Goal: Check status: Check status

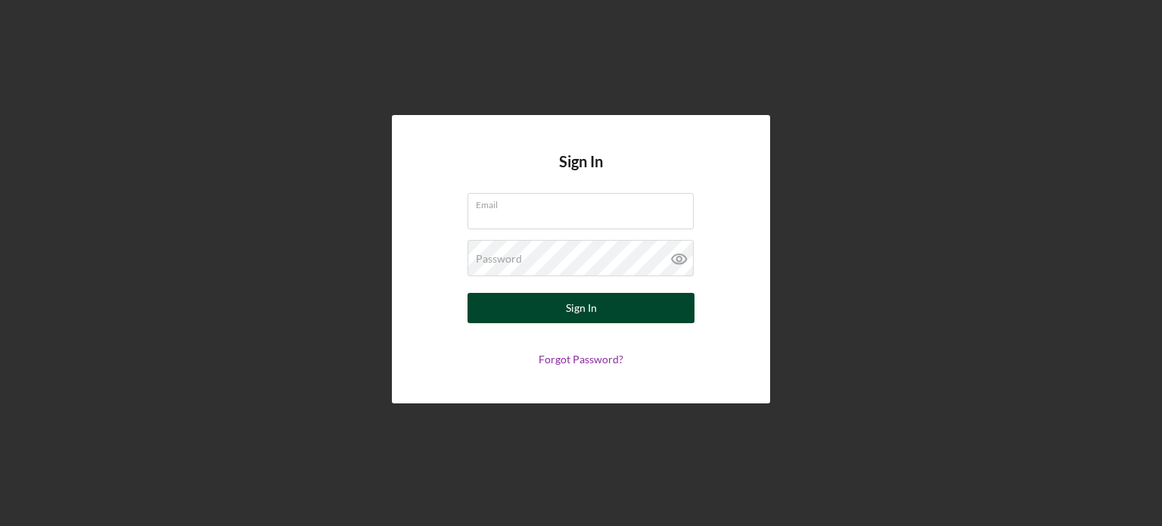
type input "[EMAIL_ADDRESS][DOMAIN_NAME]"
click at [590, 313] on div "Sign In" at bounding box center [581, 308] width 31 height 30
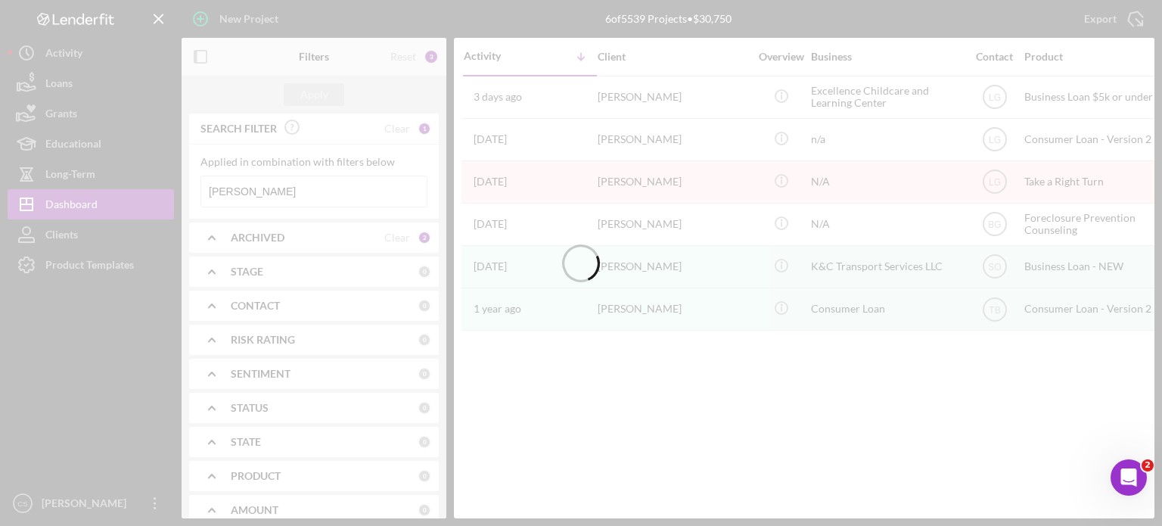
click at [251, 185] on input "[PERSON_NAME]" at bounding box center [313, 191] width 225 height 30
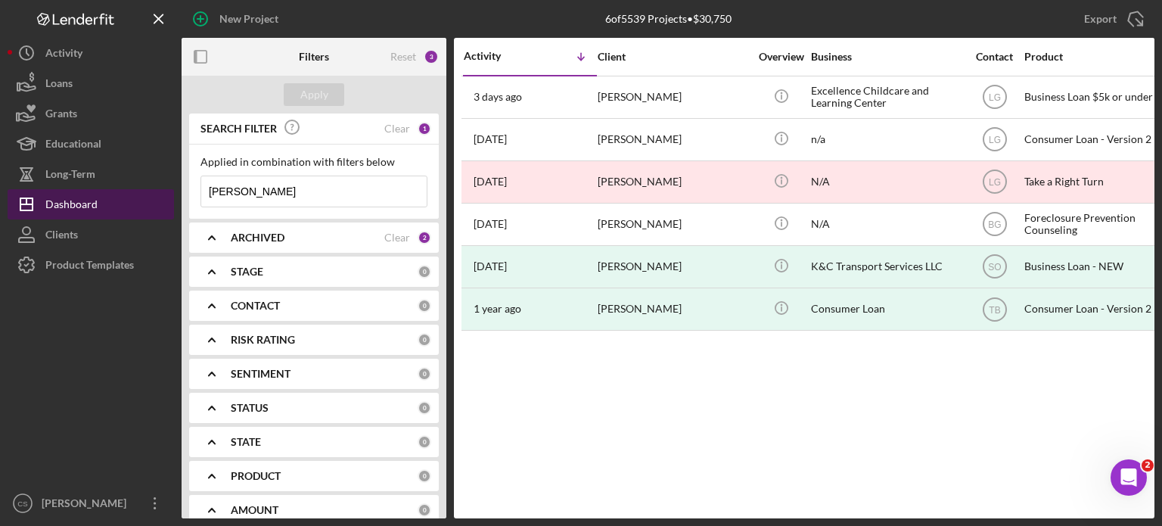
drag, startPoint x: 256, startPoint y: 192, endPoint x: 121, endPoint y: 194, distance: 135.4
click at [121, 194] on div "New Project 6 of 5539 Projects • $30,750 [PERSON_NAME] Export Icon/Export Filte…" at bounding box center [581, 259] width 1147 height 518
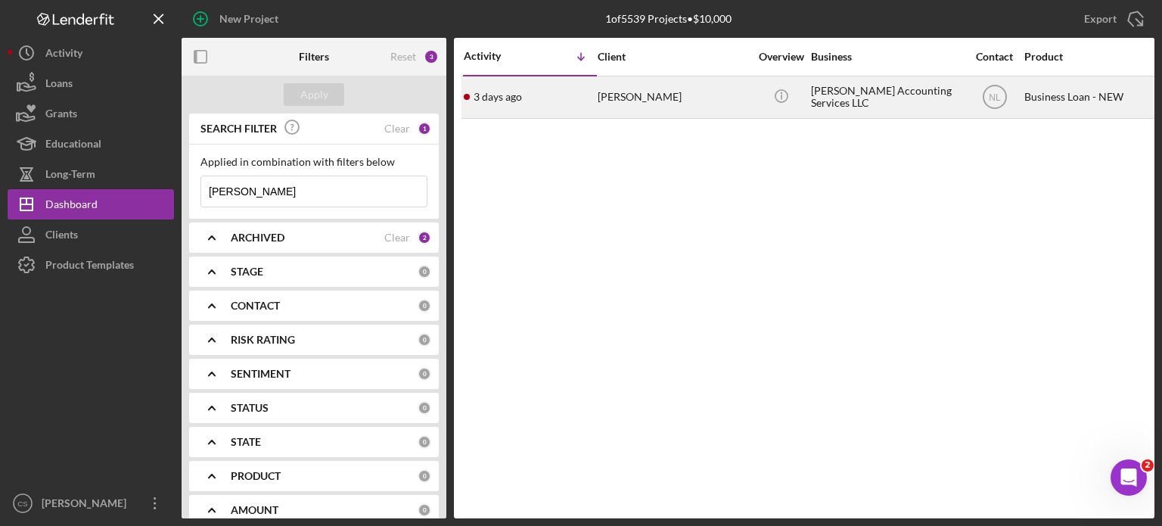
type input "[PERSON_NAME]"
click at [623, 98] on div "[PERSON_NAME]" at bounding box center [673, 97] width 151 height 40
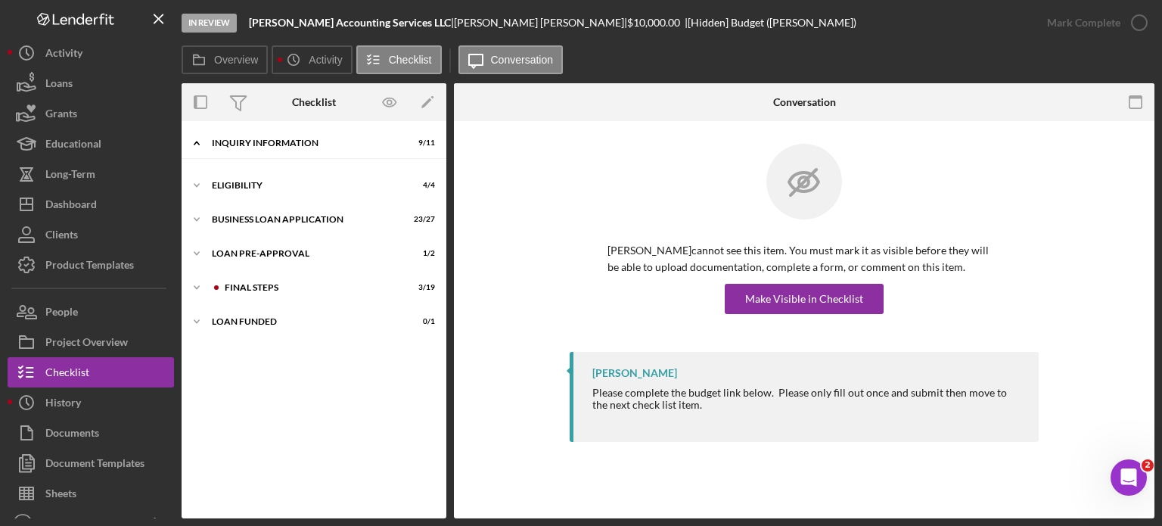
scroll to position [124, 0]
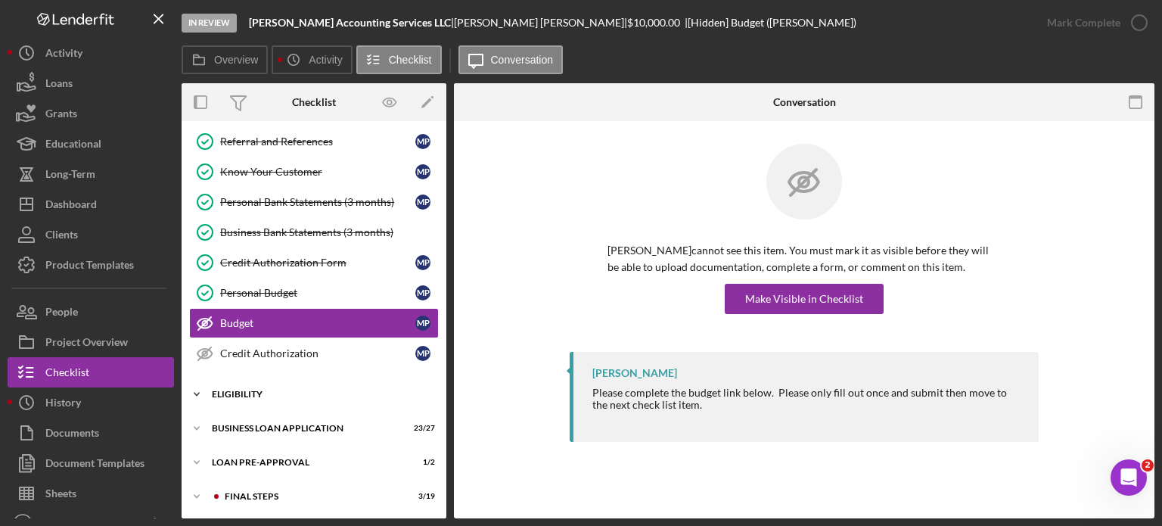
click at [193, 393] on icon "Icon/Expander" at bounding box center [197, 394] width 30 height 30
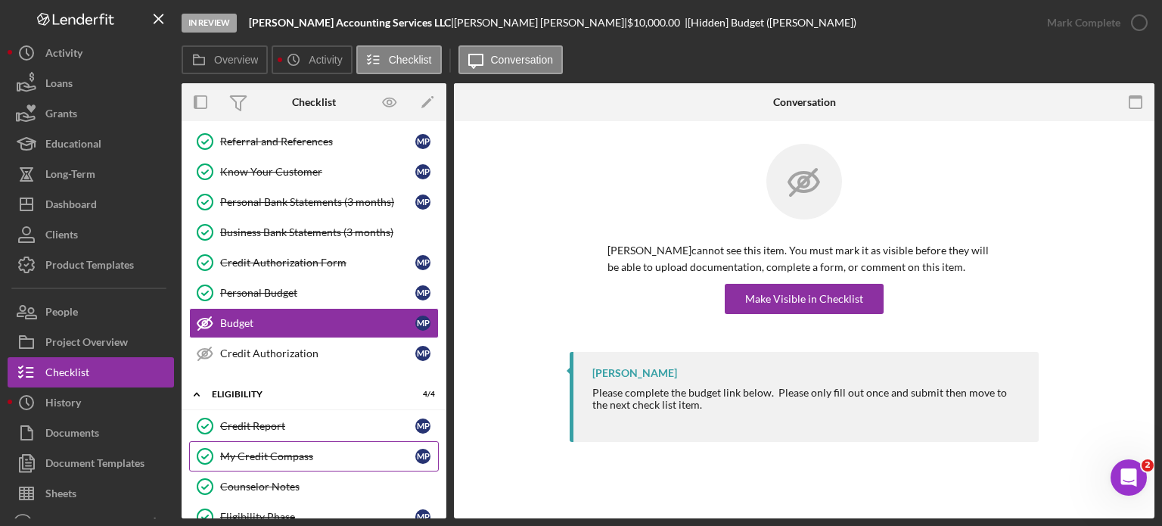
click at [290, 450] on div "My Credit Compass" at bounding box center [317, 456] width 195 height 12
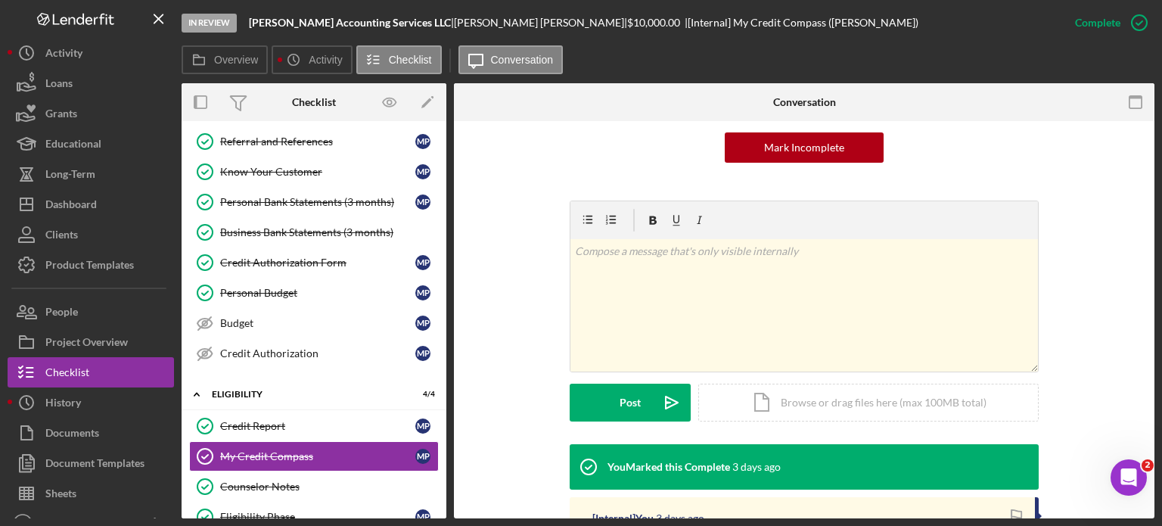
scroll to position [227, 0]
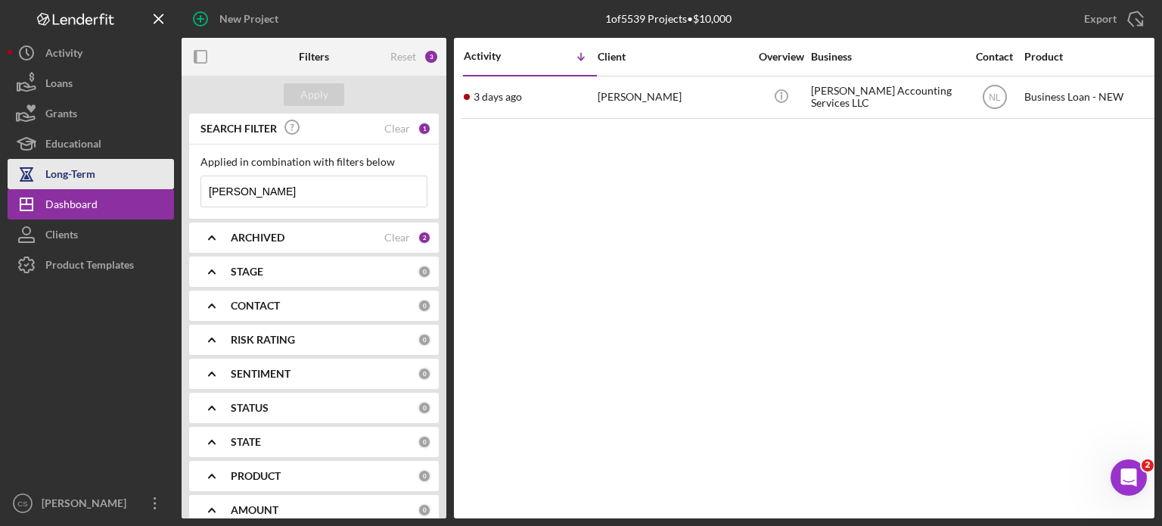
drag, startPoint x: 266, startPoint y: 190, endPoint x: 173, endPoint y: 180, distance: 93.6
click at [173, 180] on div "New Project 1 of 5539 Projects • $10,000 [PERSON_NAME] Export Icon/Export Filte…" at bounding box center [581, 259] width 1147 height 518
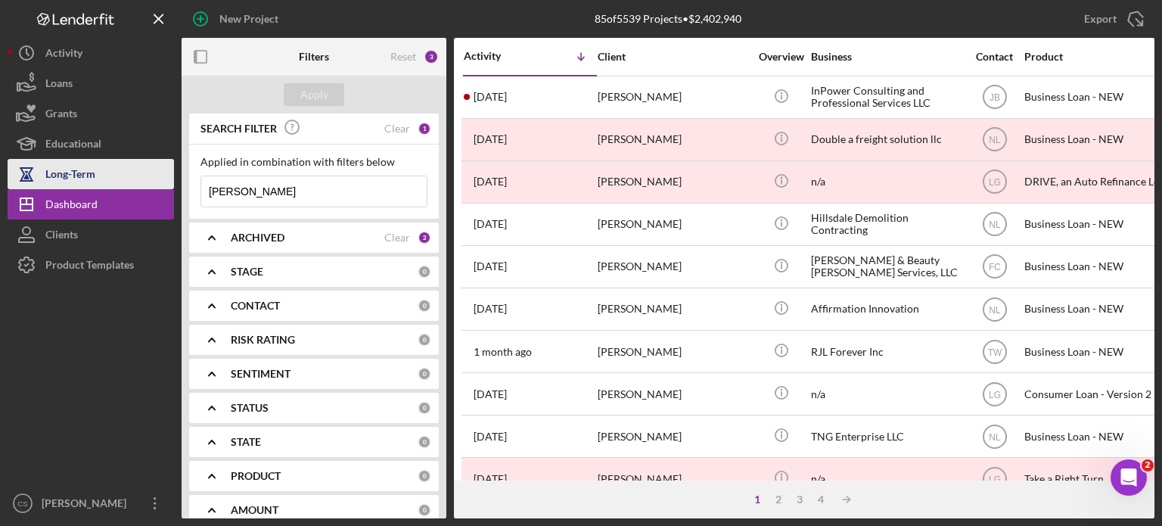
drag, startPoint x: 250, startPoint y: 194, endPoint x: 160, endPoint y: 187, distance: 90.3
click at [160, 188] on div "New Project 85 of 5539 Projects • $2,402,940 [PERSON_NAME] Export Icon/Export F…" at bounding box center [581, 259] width 1147 height 518
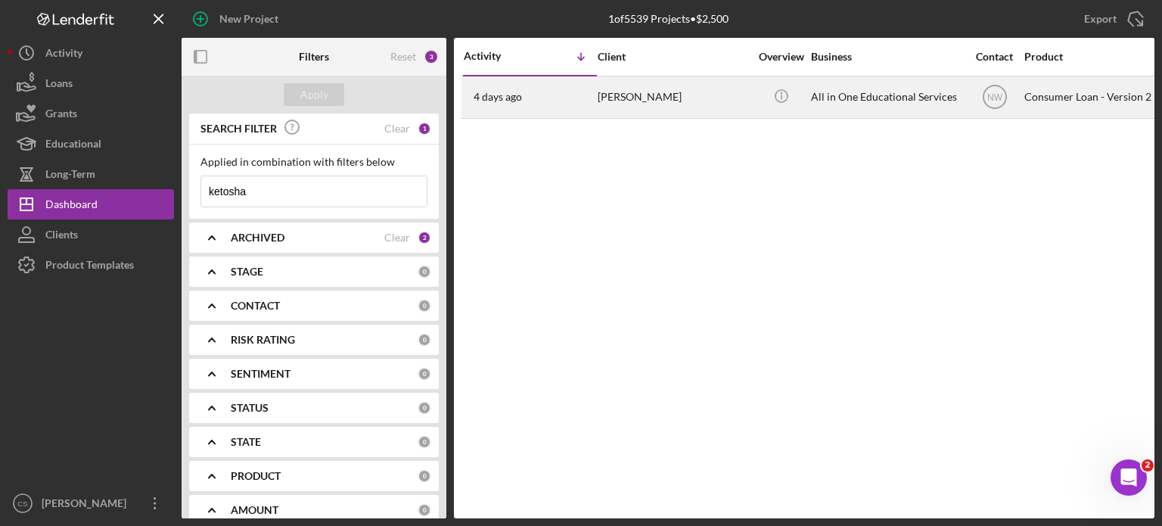
type input "ketosha"
click at [517, 94] on time "4 days ago" at bounding box center [498, 97] width 48 height 12
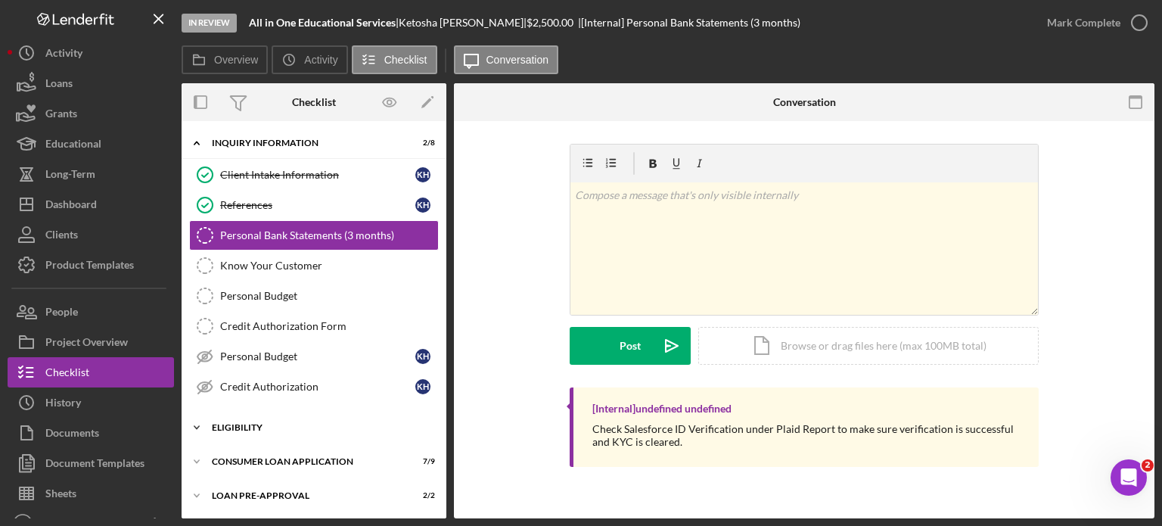
click at [205, 424] on icon "Icon/Expander" at bounding box center [197, 427] width 30 height 30
click at [263, 477] on link "My Credit Compass My Credit Compass" at bounding box center [314, 489] width 250 height 30
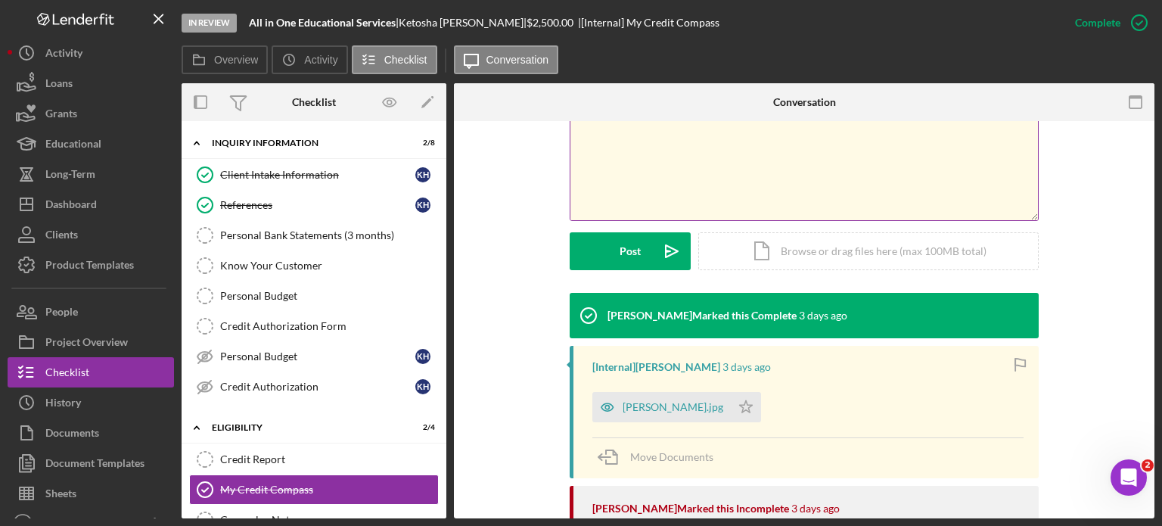
scroll to position [378, 0]
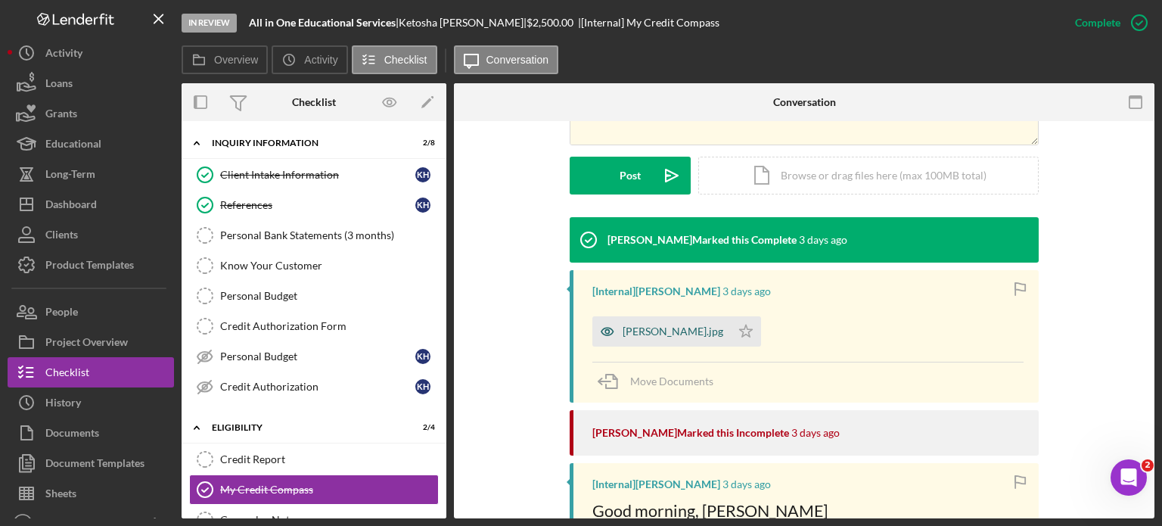
click at [632, 333] on div "[PERSON_NAME].jpg" at bounding box center [673, 331] width 101 height 12
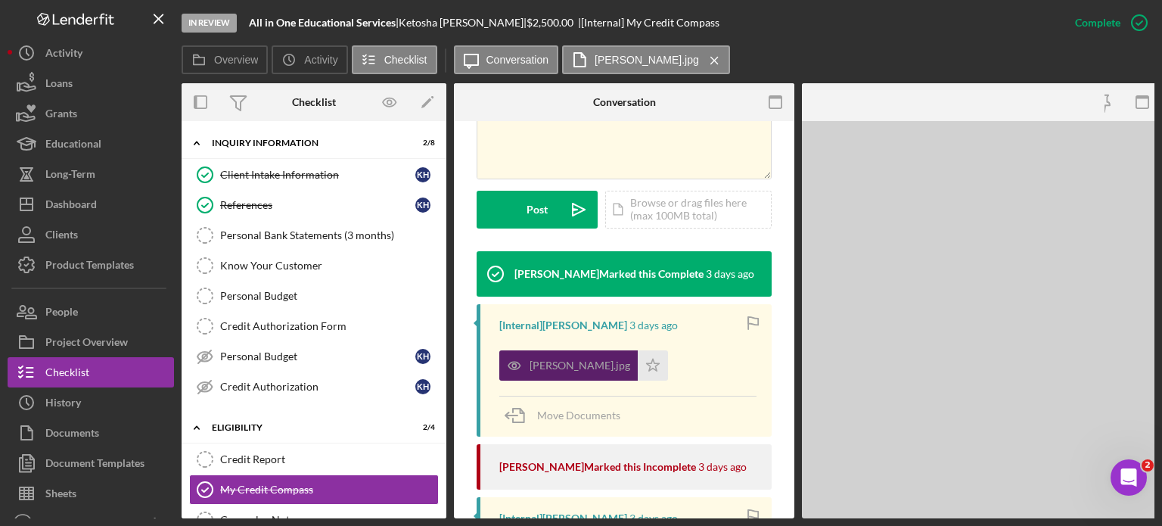
scroll to position [395, 0]
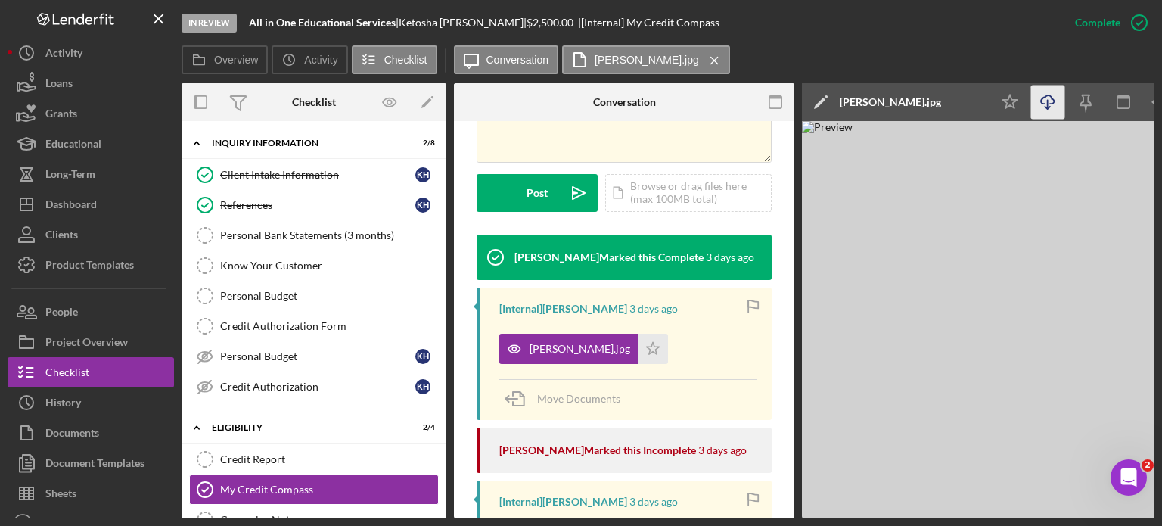
click at [1048, 104] on line "button" at bounding box center [1048, 104] width 0 height 8
